Goal: Find specific page/section: Find specific page/section

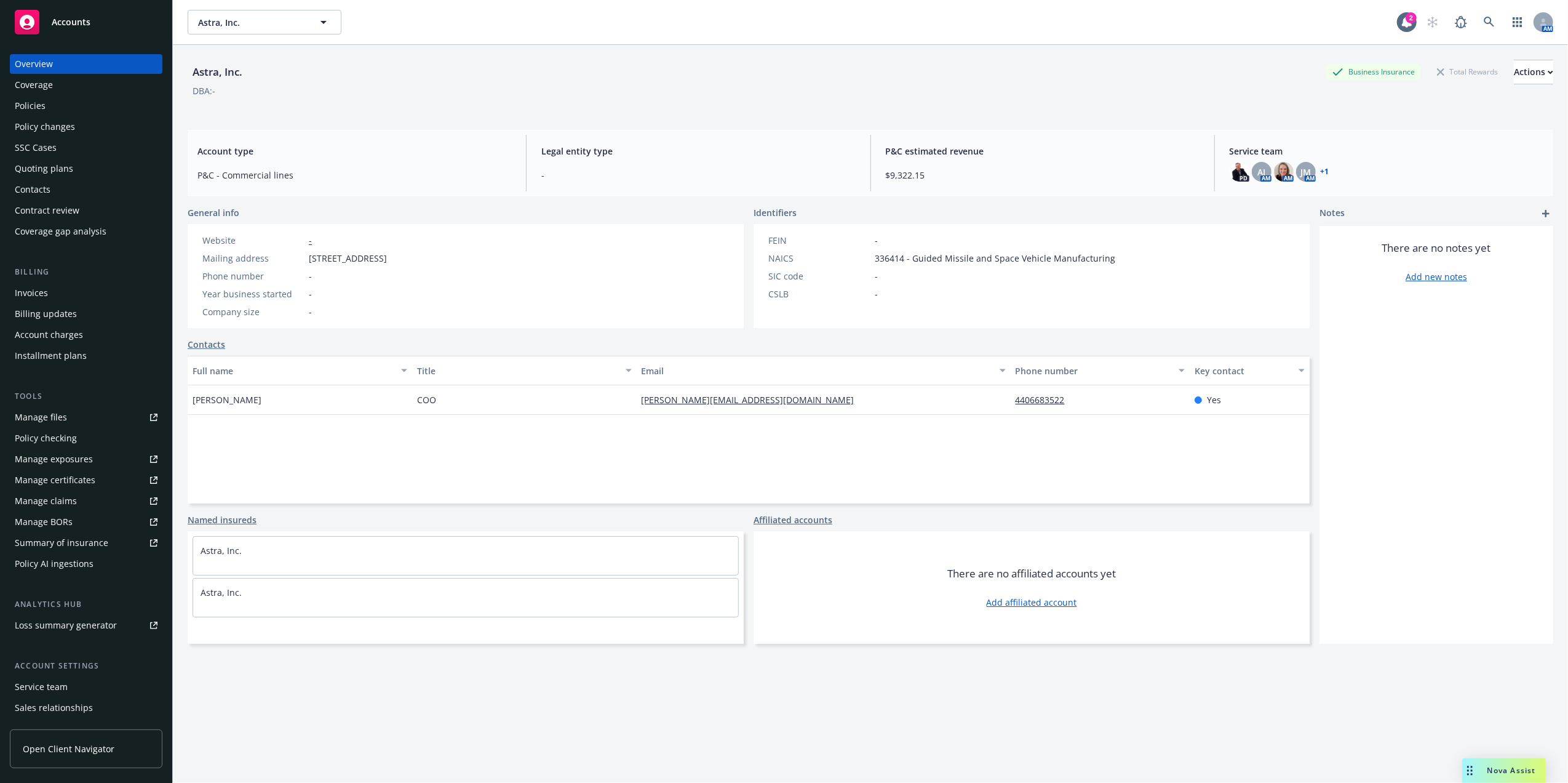
click at [35, 111] on div "Policies" at bounding box center [30, 106] width 31 height 20
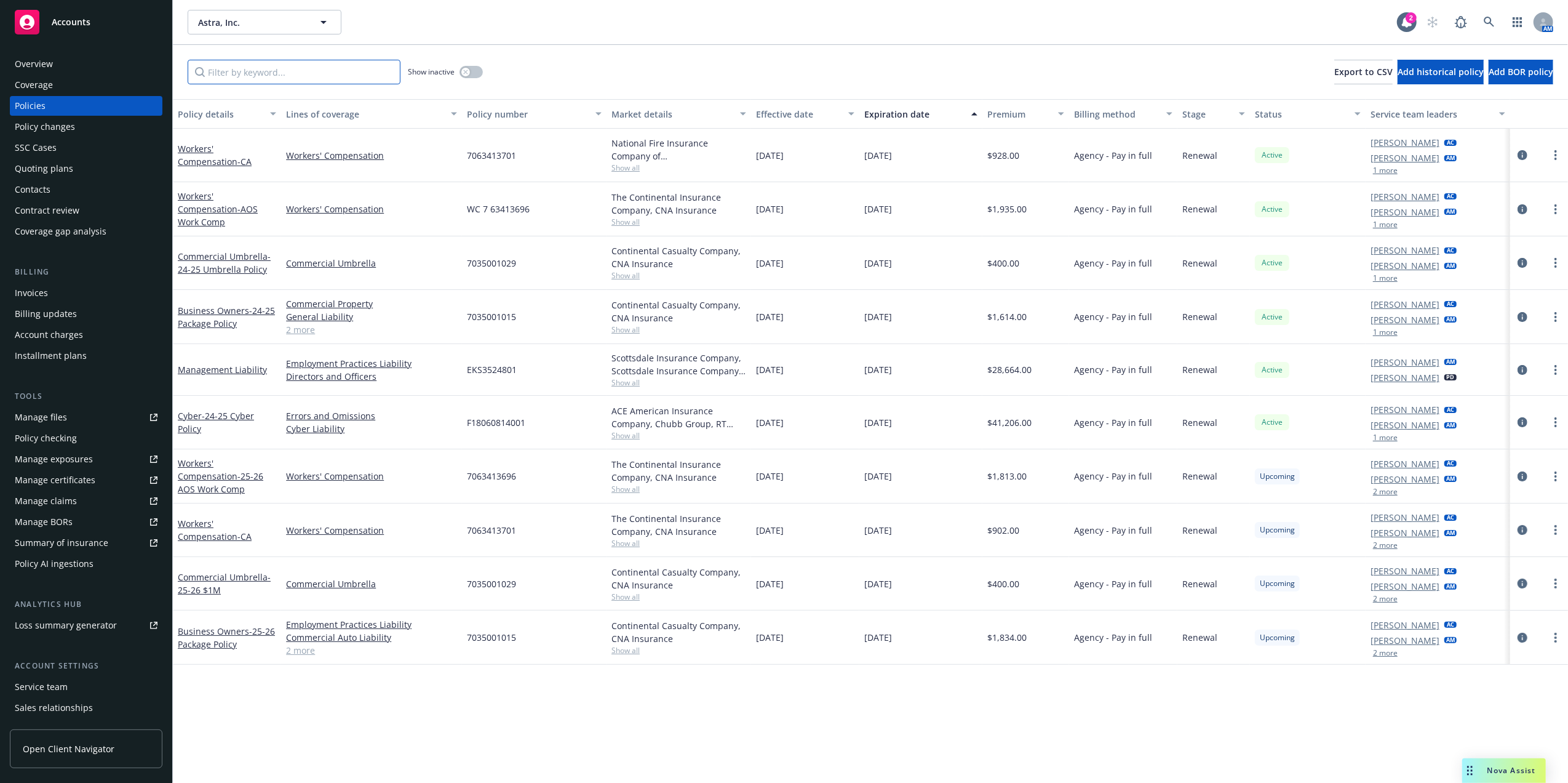
click at [245, 74] on input "Filter by keyword..." at bounding box center [294, 72] width 213 height 25
paste input "TPP1729087"
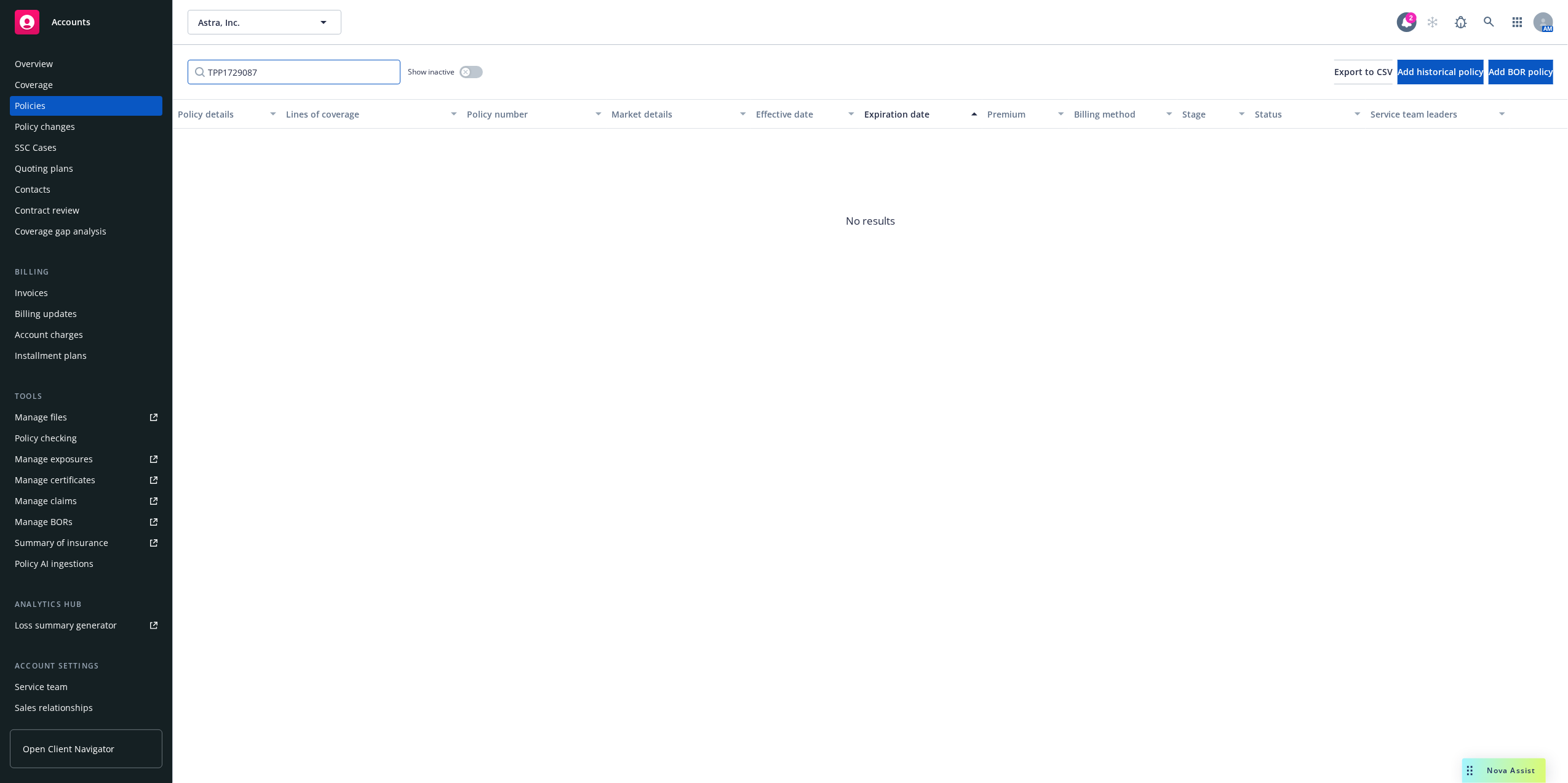
type input "TPP1729087"
